Goal: Task Accomplishment & Management: Complete application form

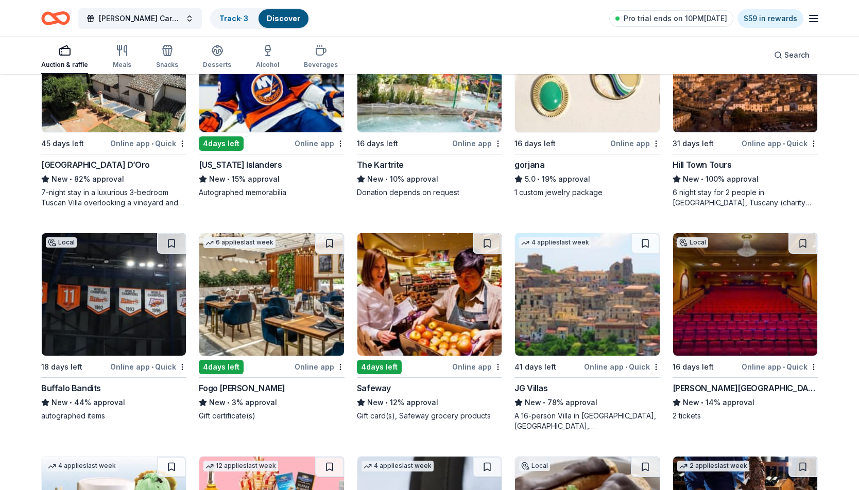
scroll to position [1746, 0]
click at [61, 14] on icon "Home" at bounding box center [61, 18] width 16 height 10
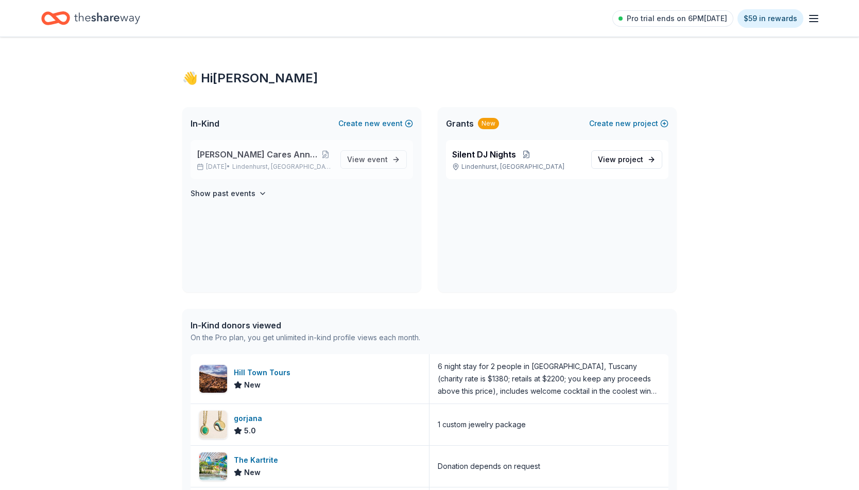
click at [284, 157] on span "[PERSON_NAME] Cares Annual Trick or Trunk" at bounding box center [258, 154] width 122 height 12
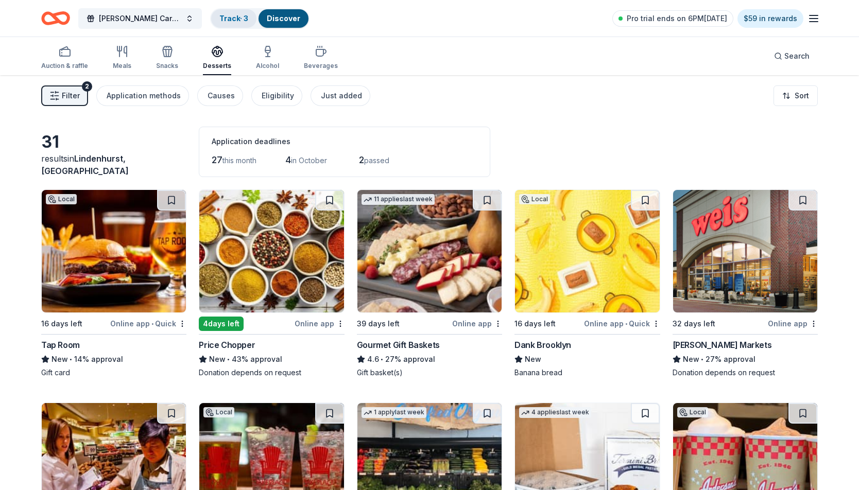
click at [238, 21] on link "Track · 3" at bounding box center [233, 18] width 29 height 9
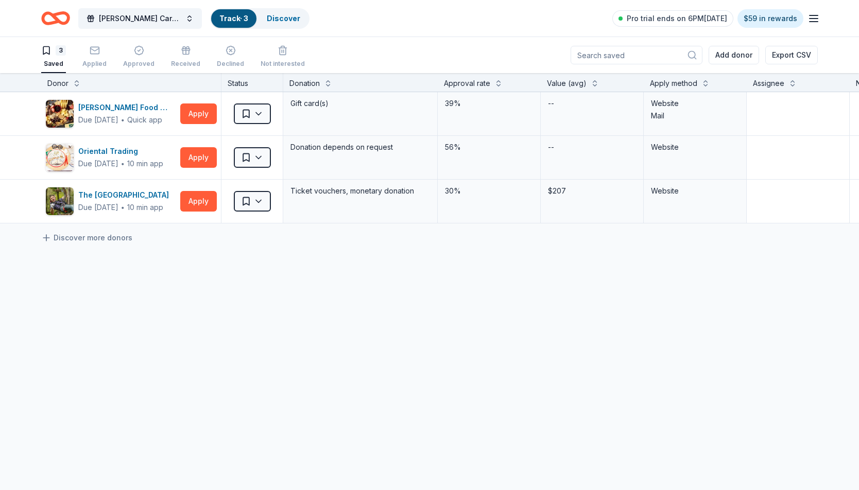
click at [236, 19] on link "Track · 3" at bounding box center [233, 18] width 29 height 9
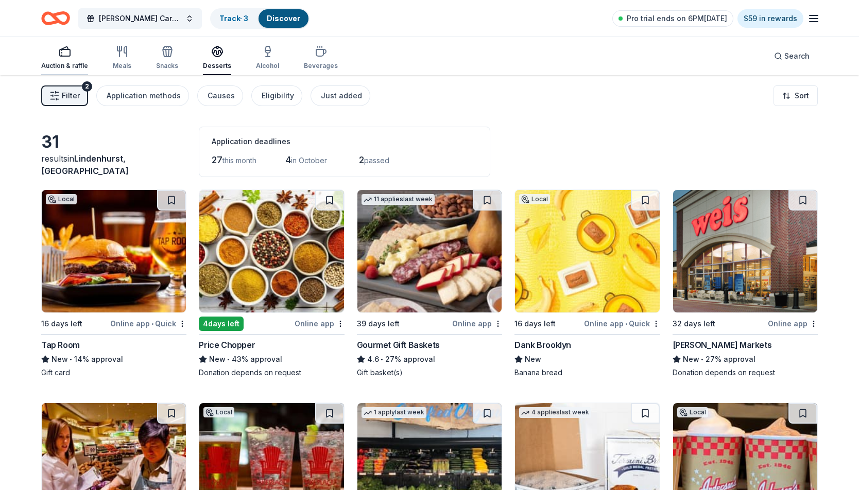
click at [73, 59] on div "Auction & raffle" at bounding box center [64, 57] width 47 height 25
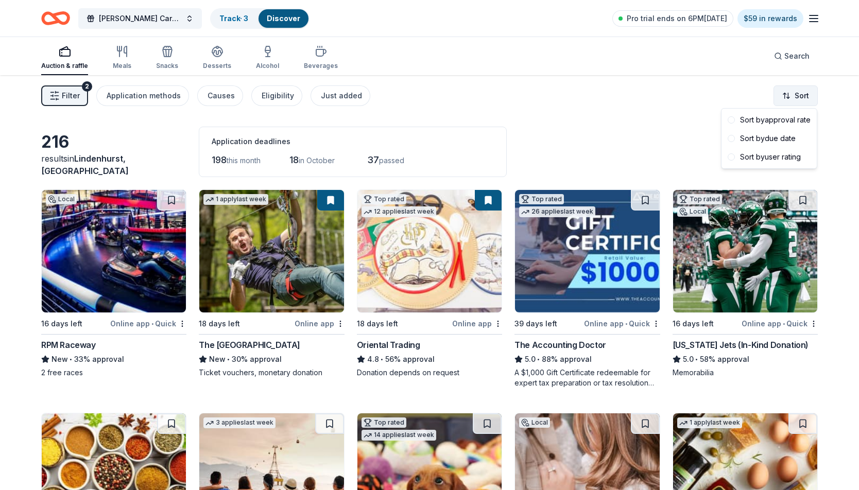
click at [802, 99] on html "Lindy Cares Annual Trick or Trunk Track · 3 Discover Pro trial ends on 6PM, 9/1…" at bounding box center [429, 245] width 859 height 490
drag, startPoint x: 799, startPoint y: 139, endPoint x: 799, endPoint y: 122, distance: 17.5
click at [799, 122] on div "Sort by approval rate Sort by due date Sort by user rating" at bounding box center [769, 139] width 91 height 56
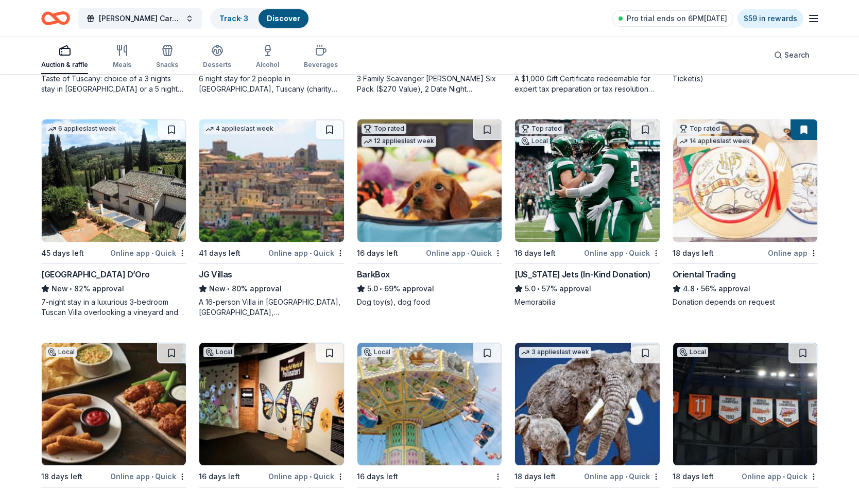
scroll to position [293, 0]
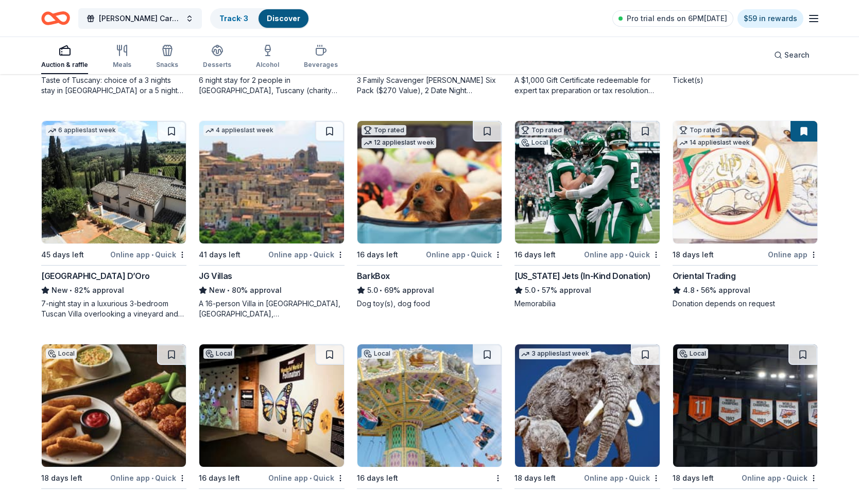
click at [401, 287] on div "5.0 • 69% approval" at bounding box center [429, 290] width 145 height 12
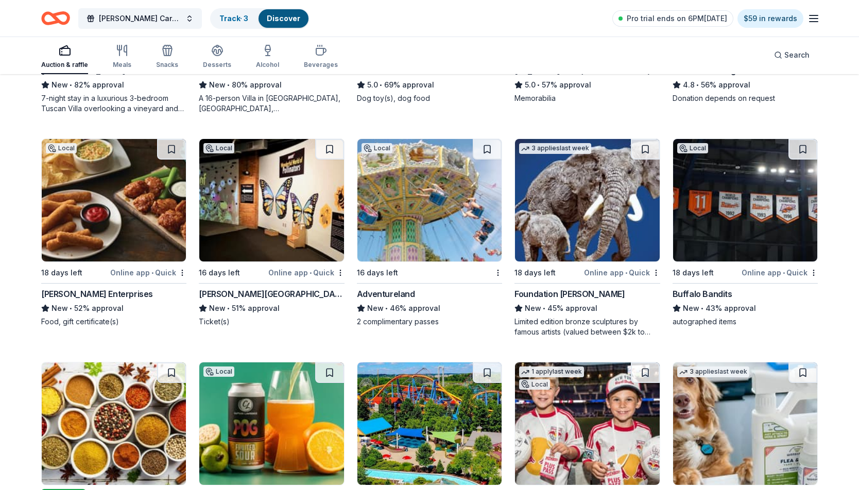
scroll to position [498, 0]
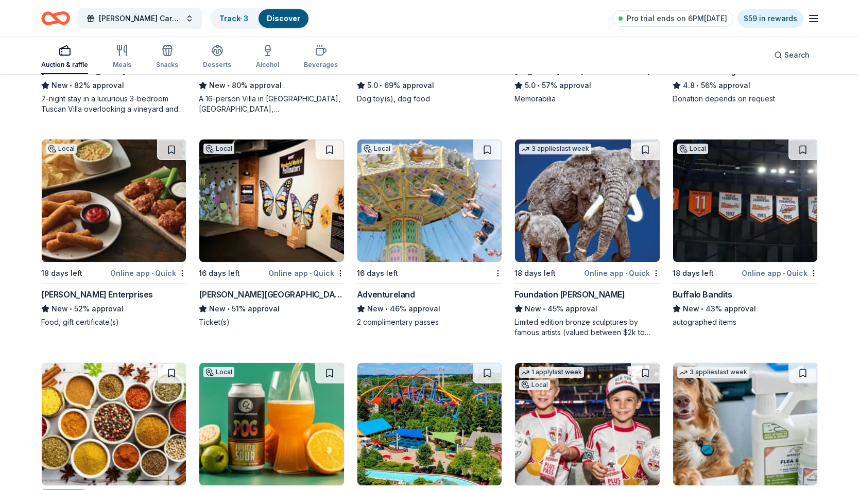
click at [148, 196] on img at bounding box center [114, 201] width 144 height 123
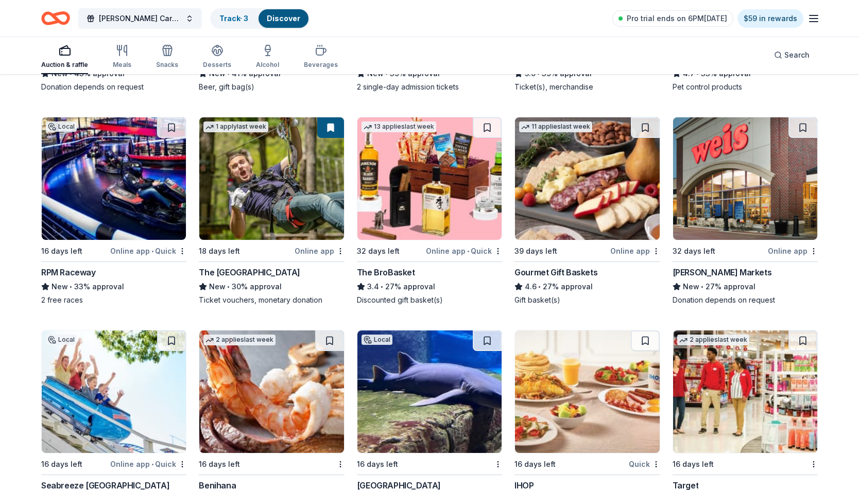
scroll to position [958, 0]
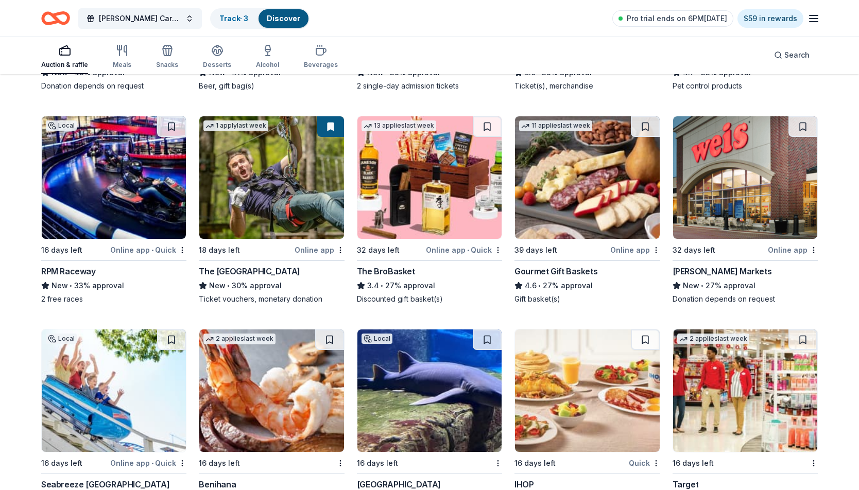
click at [431, 286] on div "3.4 • 27% approval" at bounding box center [429, 286] width 145 height 12
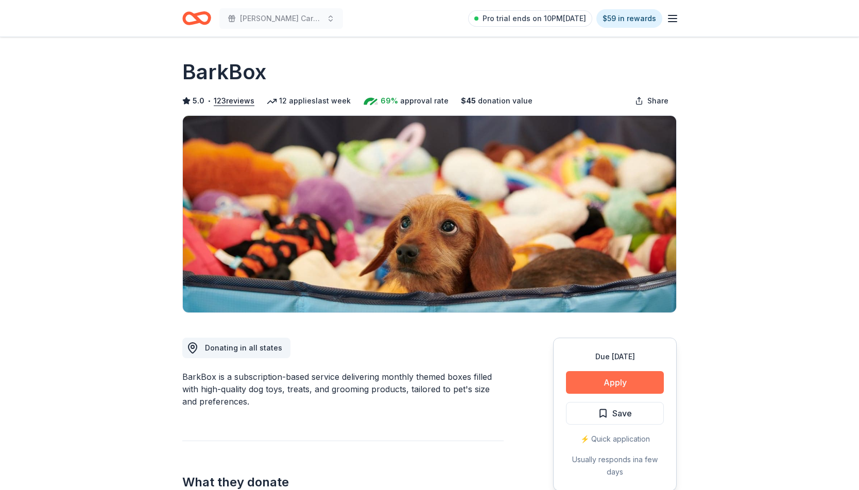
click at [587, 386] on button "Apply" at bounding box center [615, 382] width 98 height 23
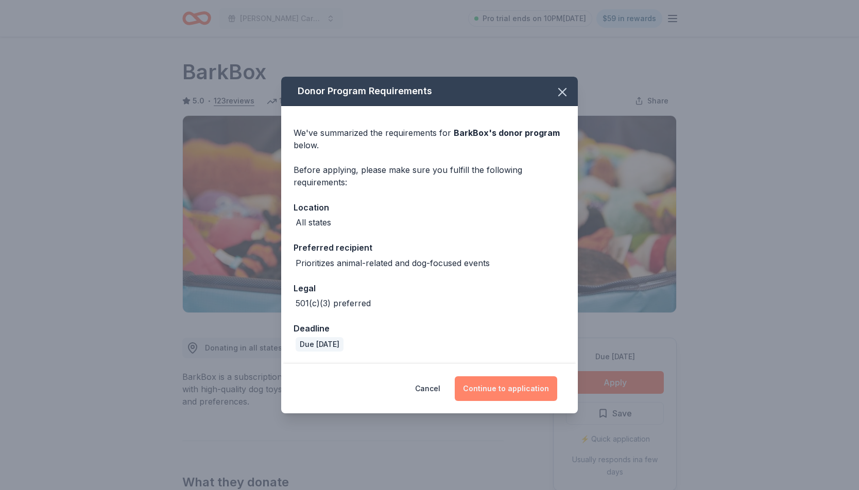
click at [504, 391] on button "Continue to application" at bounding box center [506, 389] width 103 height 25
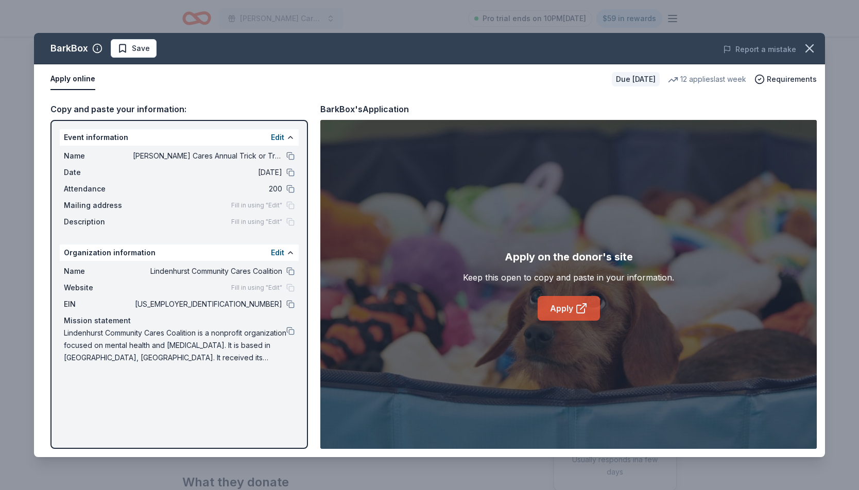
click at [579, 313] on icon at bounding box center [581, 310] width 8 height 8
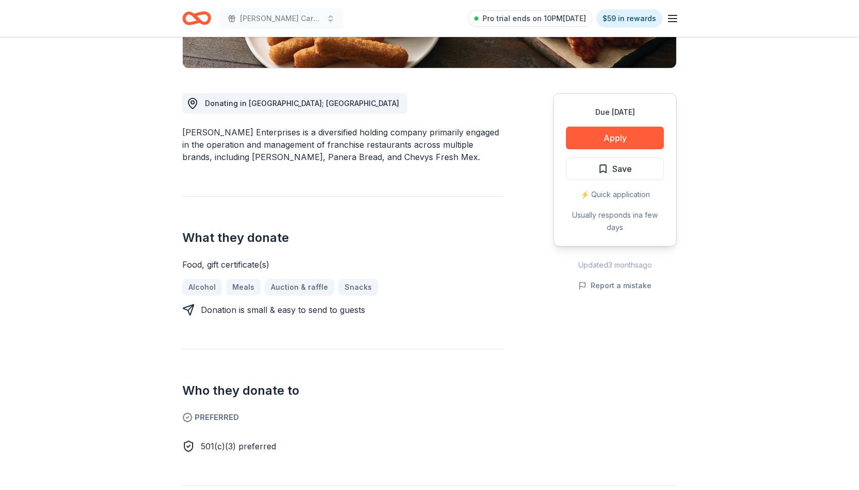
scroll to position [246, 0]
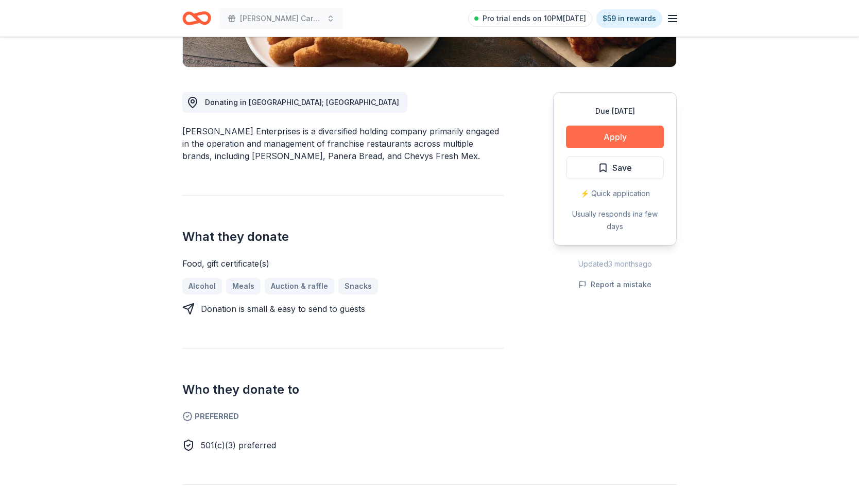
click at [595, 143] on button "Apply" at bounding box center [615, 137] width 98 height 23
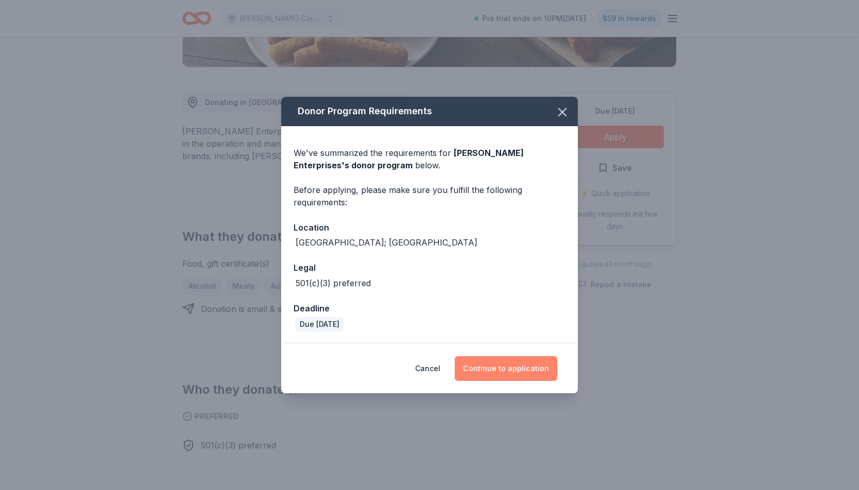
click at [515, 371] on button "Continue to application" at bounding box center [506, 369] width 103 height 25
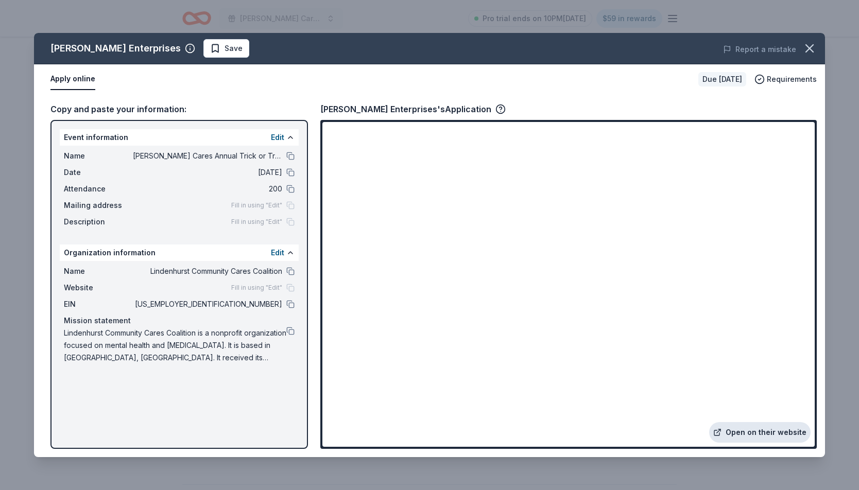
click at [751, 442] on link "Open on their website" at bounding box center [759, 432] width 101 height 21
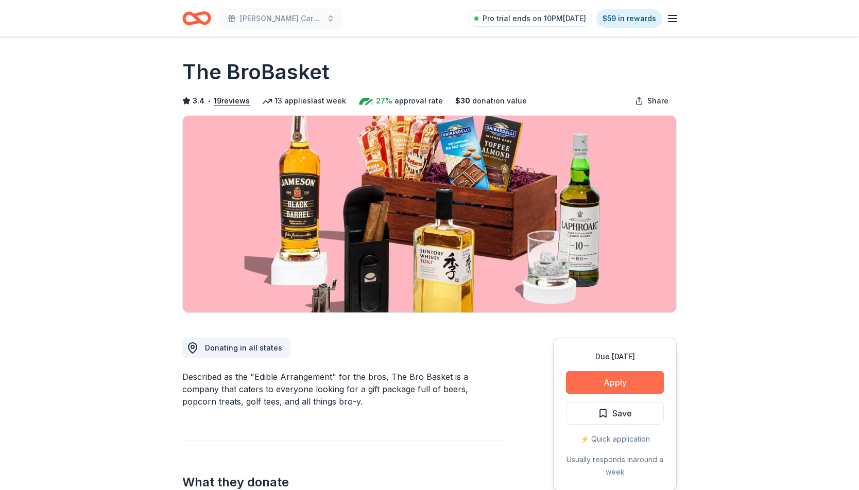
click at [629, 385] on button "Apply" at bounding box center [615, 382] width 98 height 23
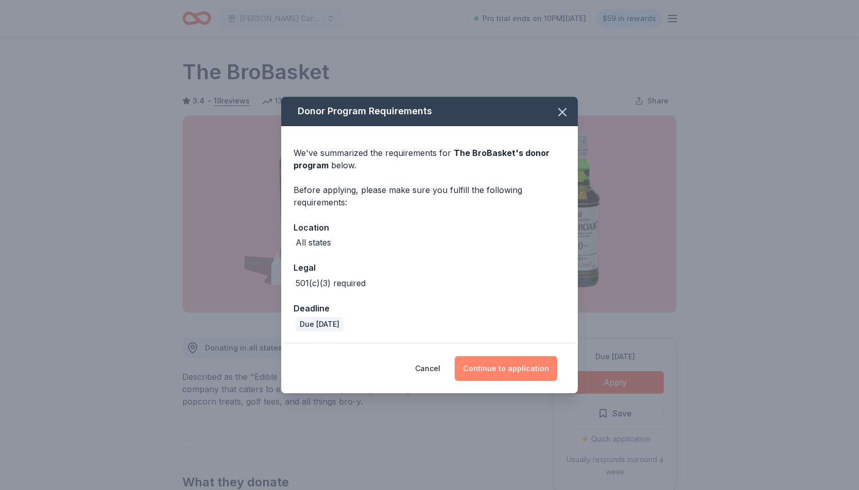
click at [523, 377] on button "Continue to application" at bounding box center [506, 369] width 103 height 25
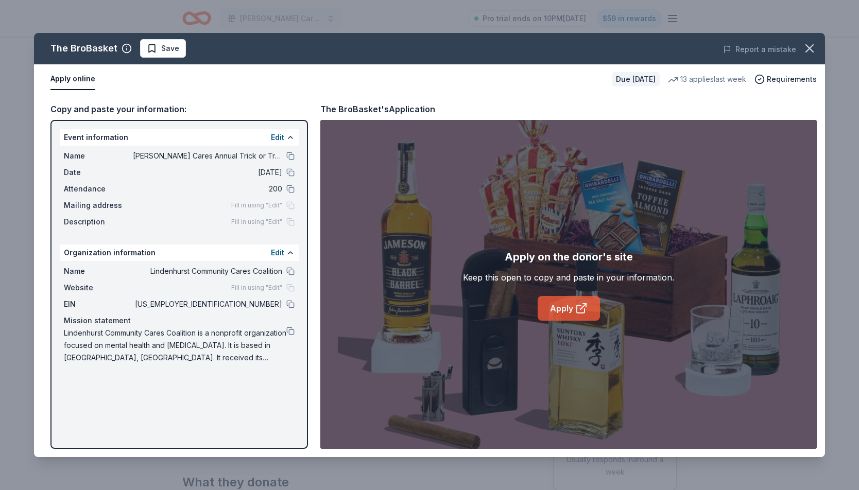
click at [591, 309] on link "Apply" at bounding box center [569, 308] width 62 height 25
